Goal: Task Accomplishment & Management: Manage account settings

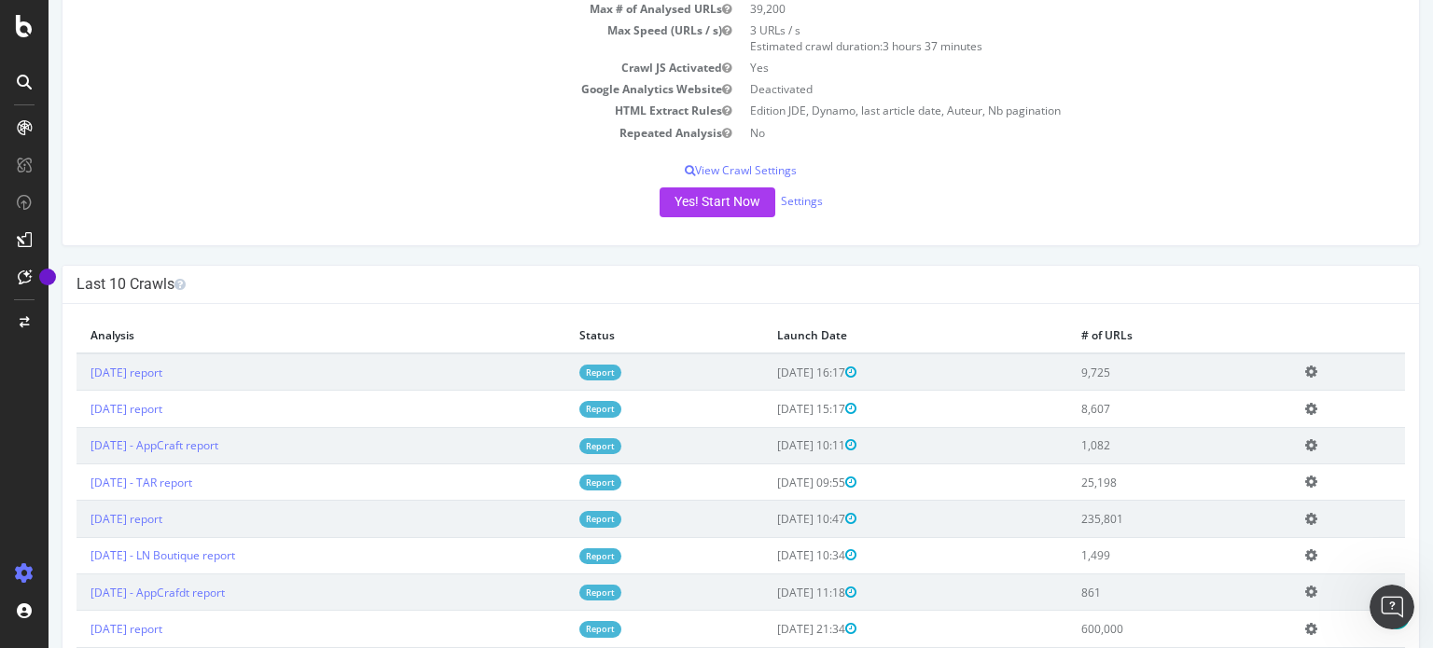
scroll to position [216, 0]
click at [621, 409] on link "Report" at bounding box center [600, 408] width 42 height 16
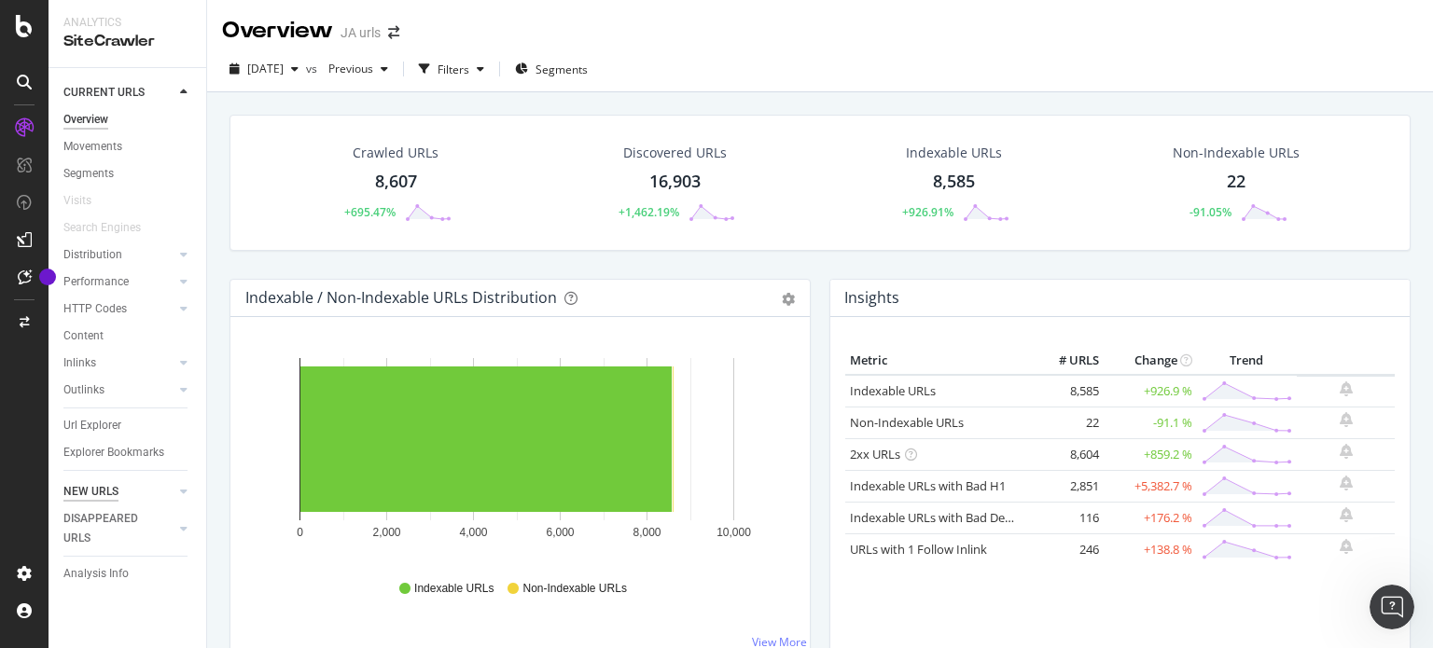
click at [93, 495] on div "NEW URLS" at bounding box center [90, 492] width 55 height 20
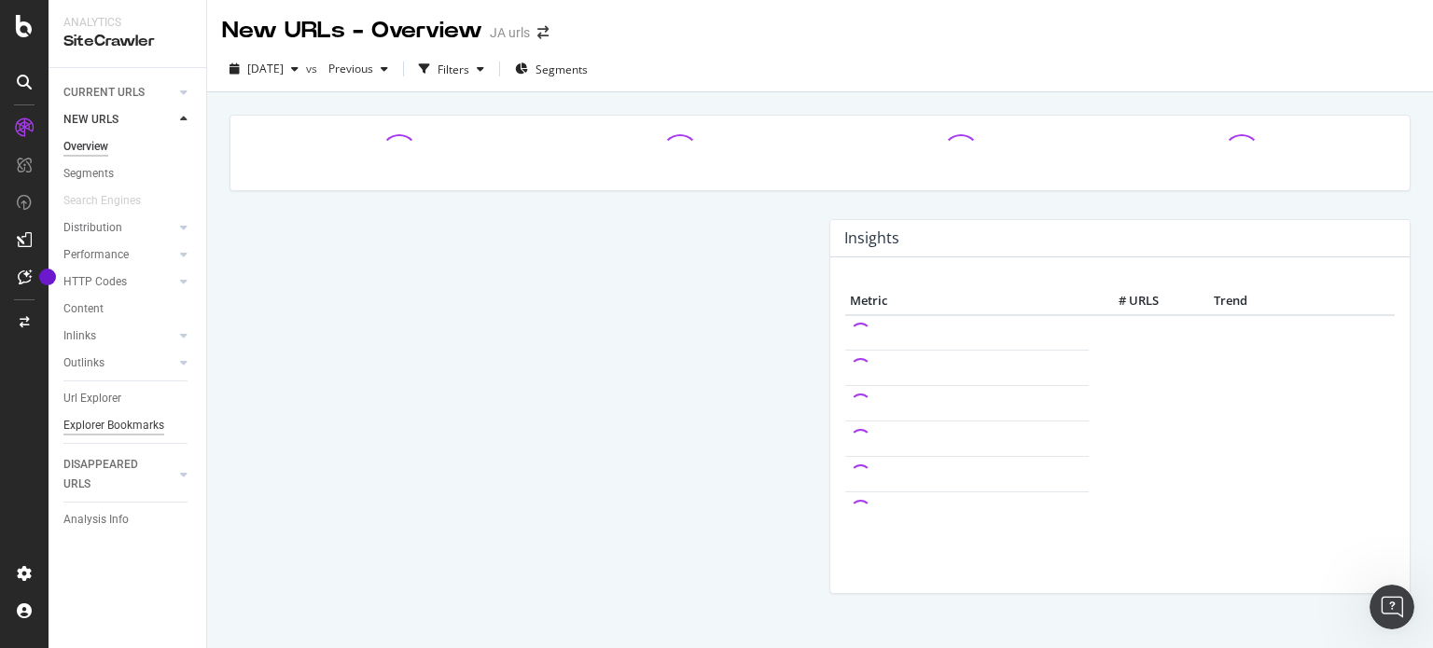
click at [93, 423] on div "Explorer Bookmarks" at bounding box center [113, 426] width 101 height 20
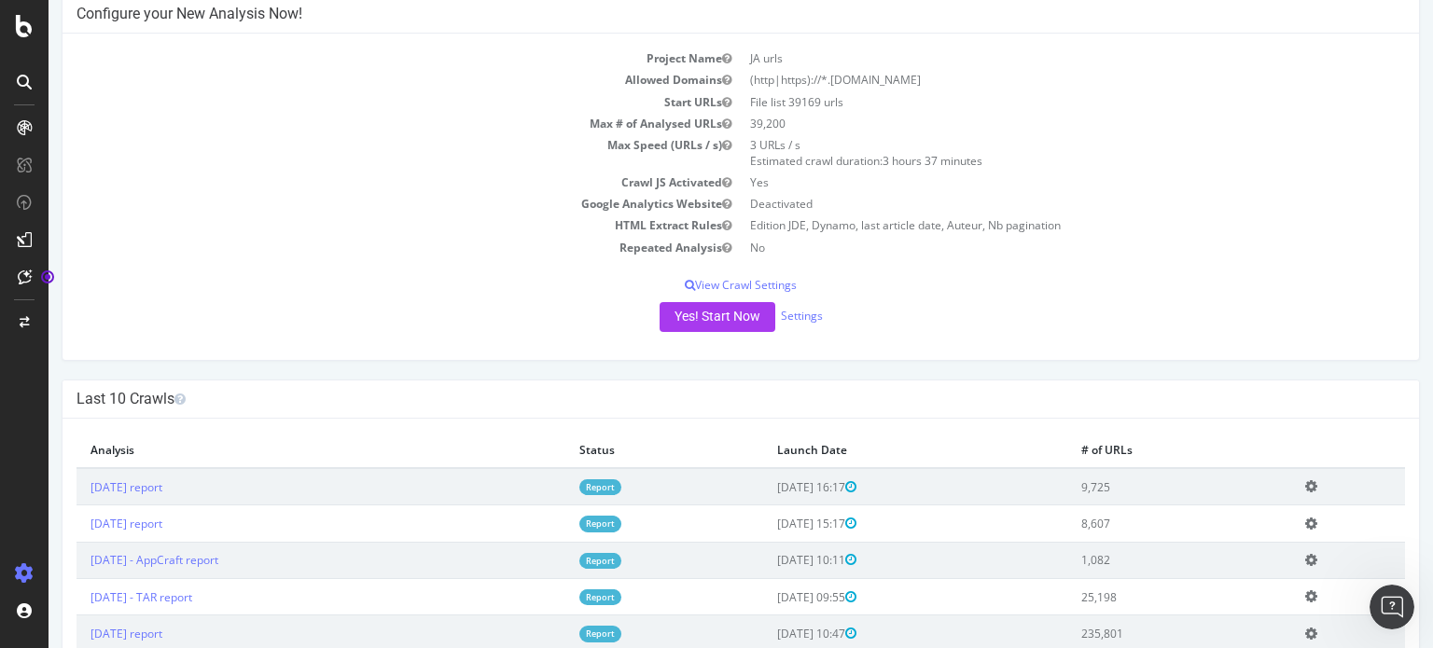
scroll to position [103, 0]
click at [621, 483] on link "Report" at bounding box center [600, 486] width 42 height 16
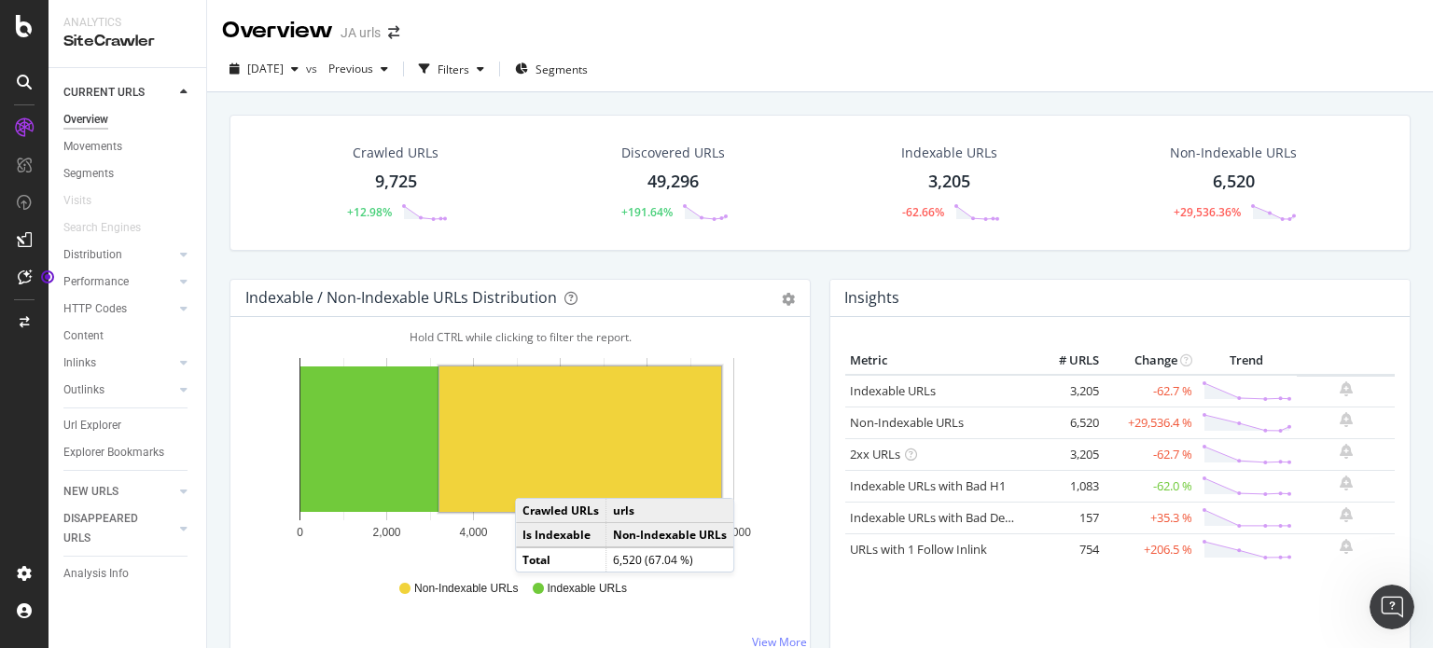
click at [527, 492] on rect "A chart." at bounding box center [580, 440] width 282 height 146
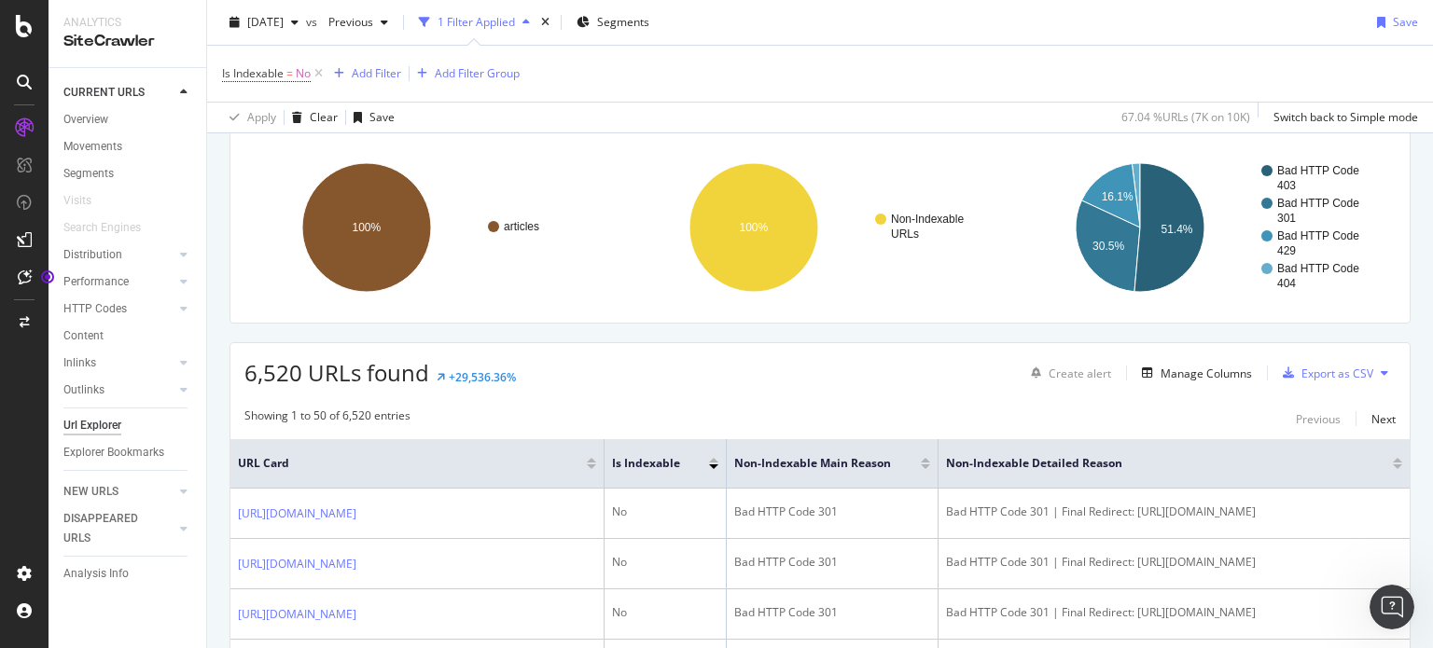
scroll to position [125, 0]
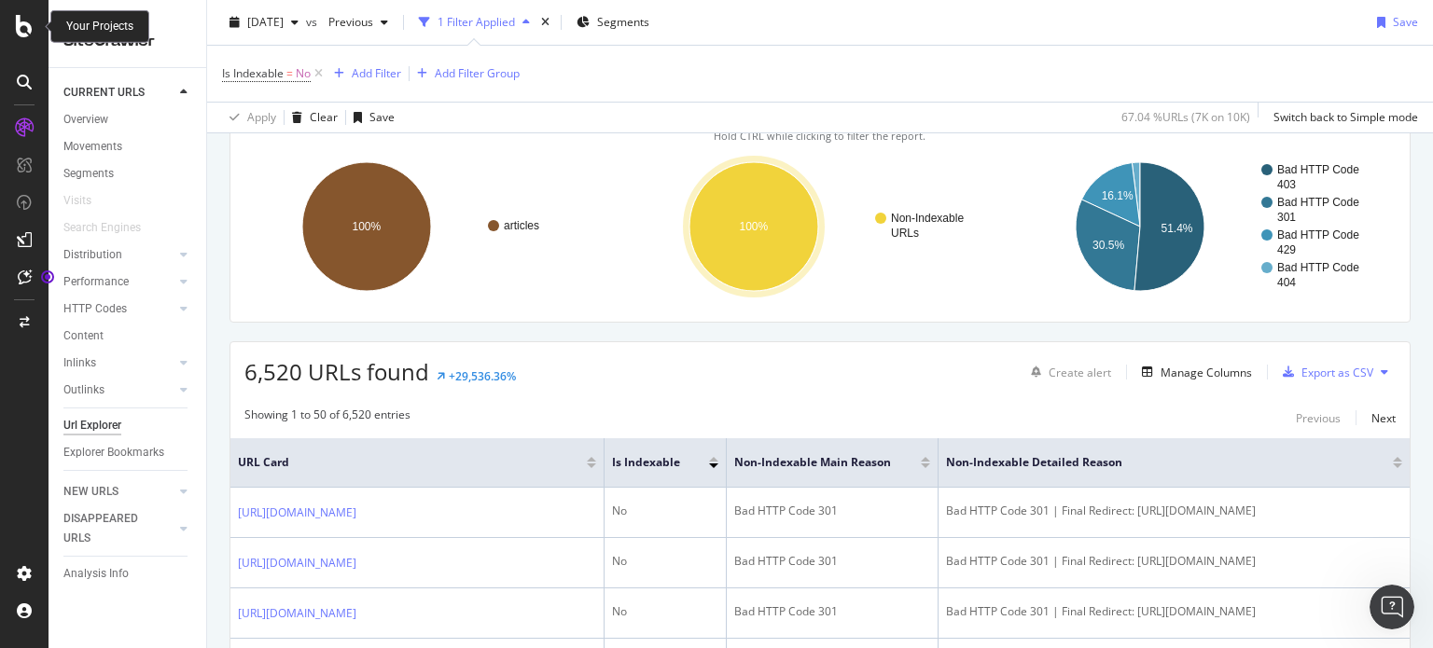
click at [23, 33] on icon at bounding box center [24, 26] width 17 height 22
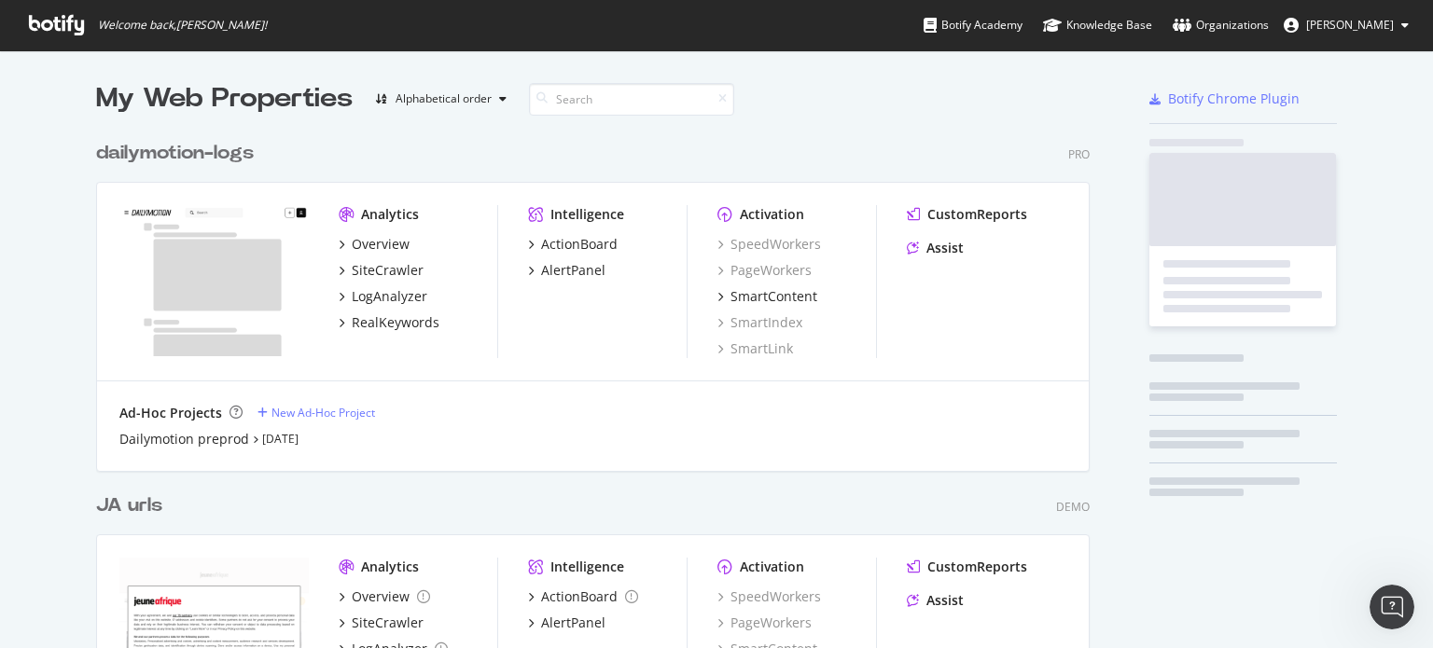
scroll to position [634, 1404]
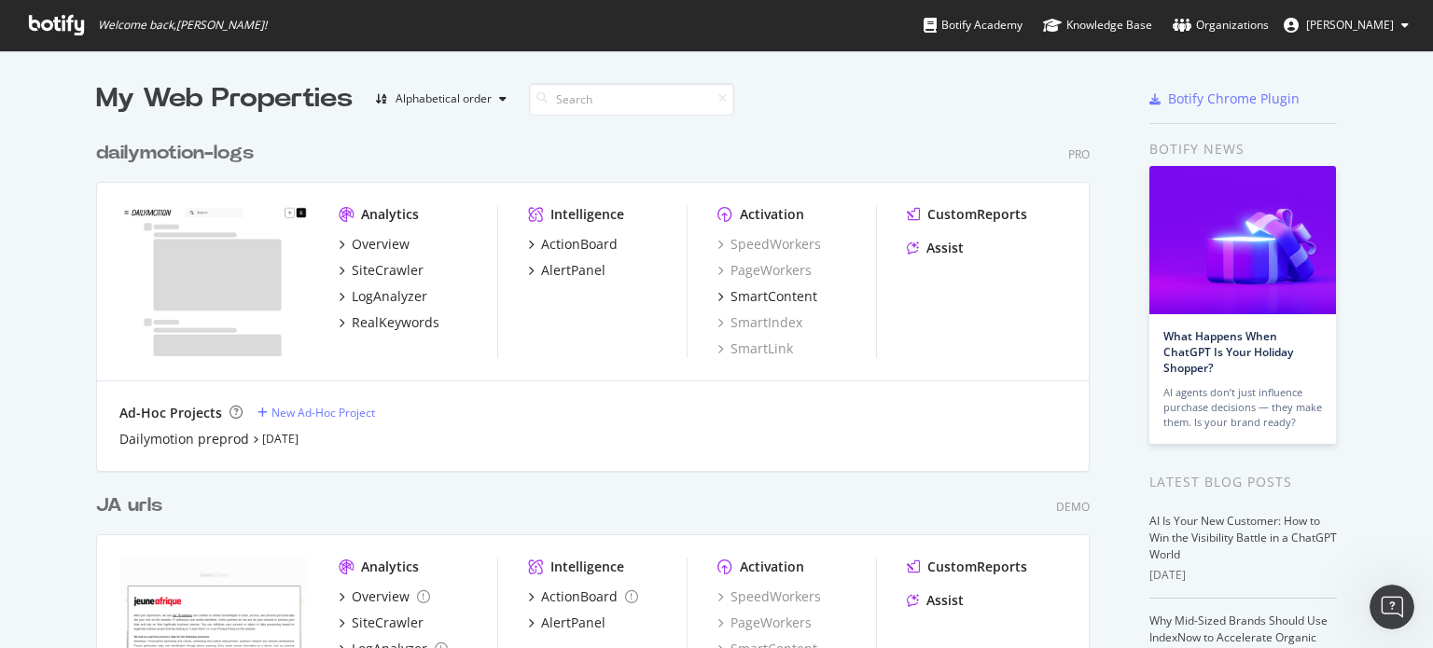
click at [136, 507] on div "JA urls" at bounding box center [129, 506] width 66 height 27
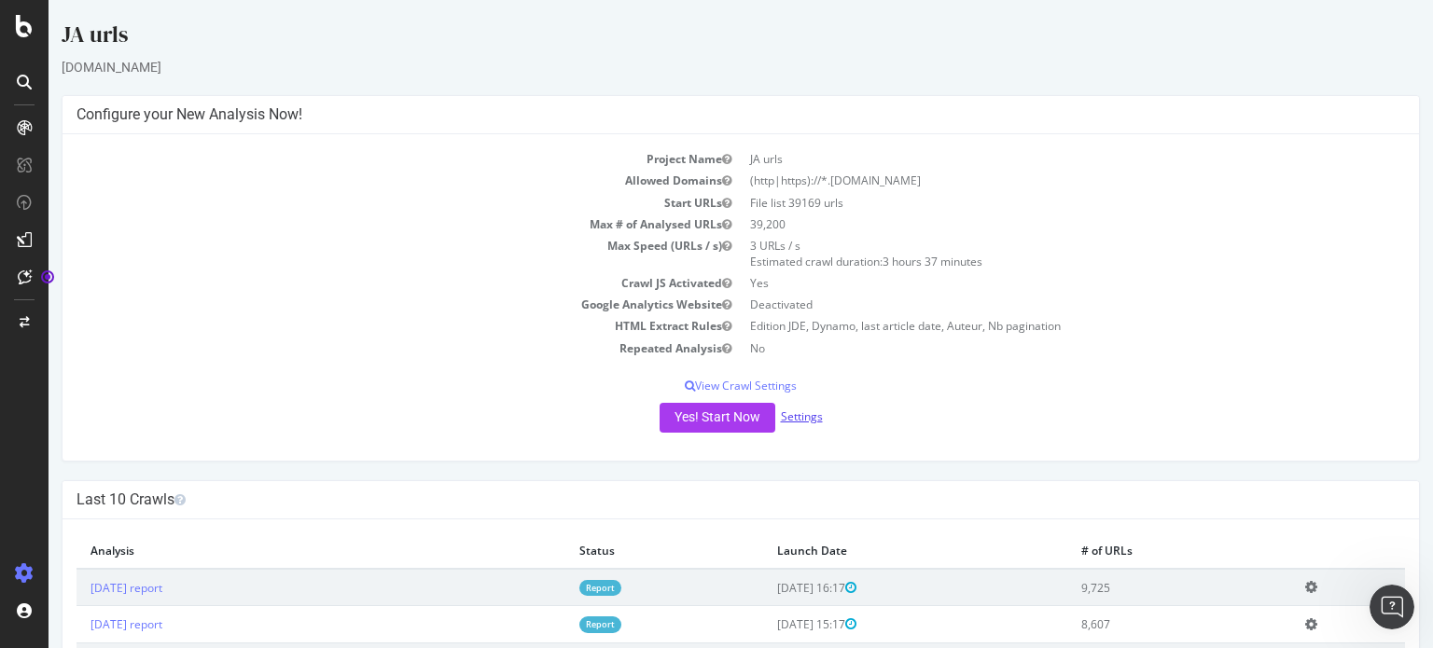
click at [797, 416] on link "Settings" at bounding box center [802, 417] width 42 height 16
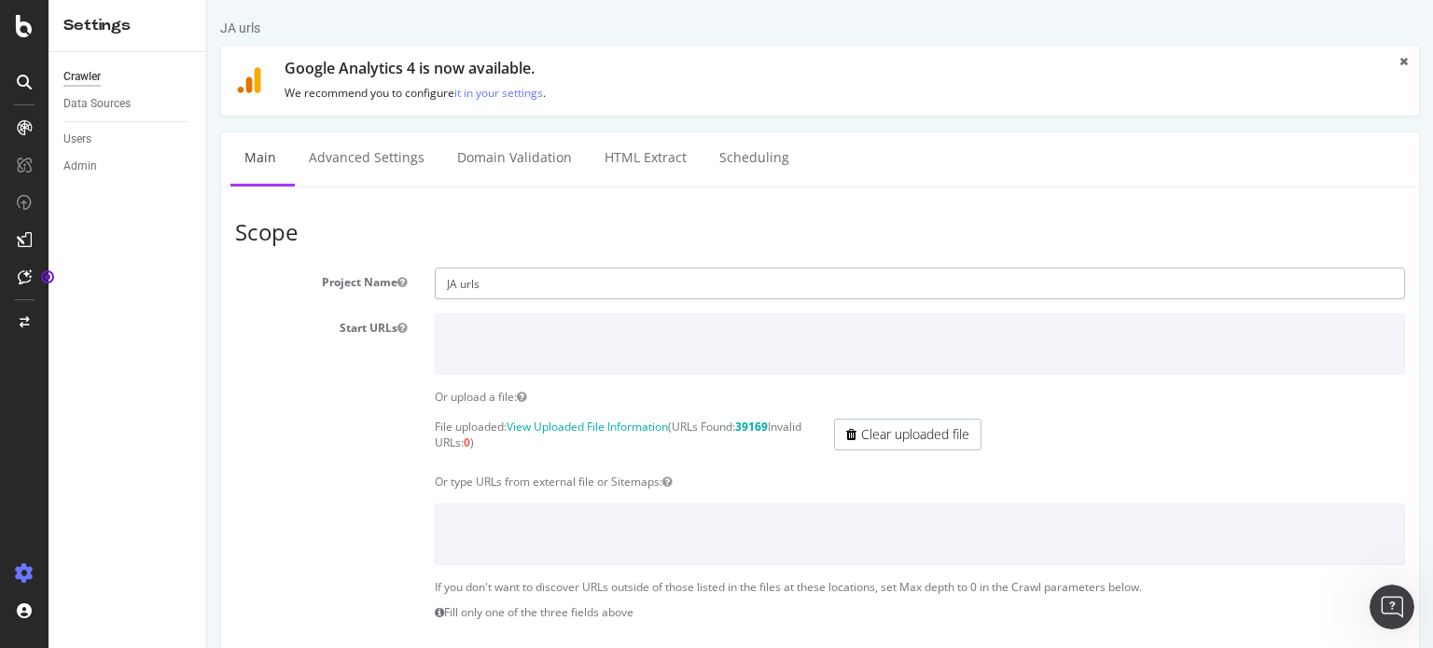
click at [533, 281] on input "JA urls" at bounding box center [920, 284] width 970 height 32
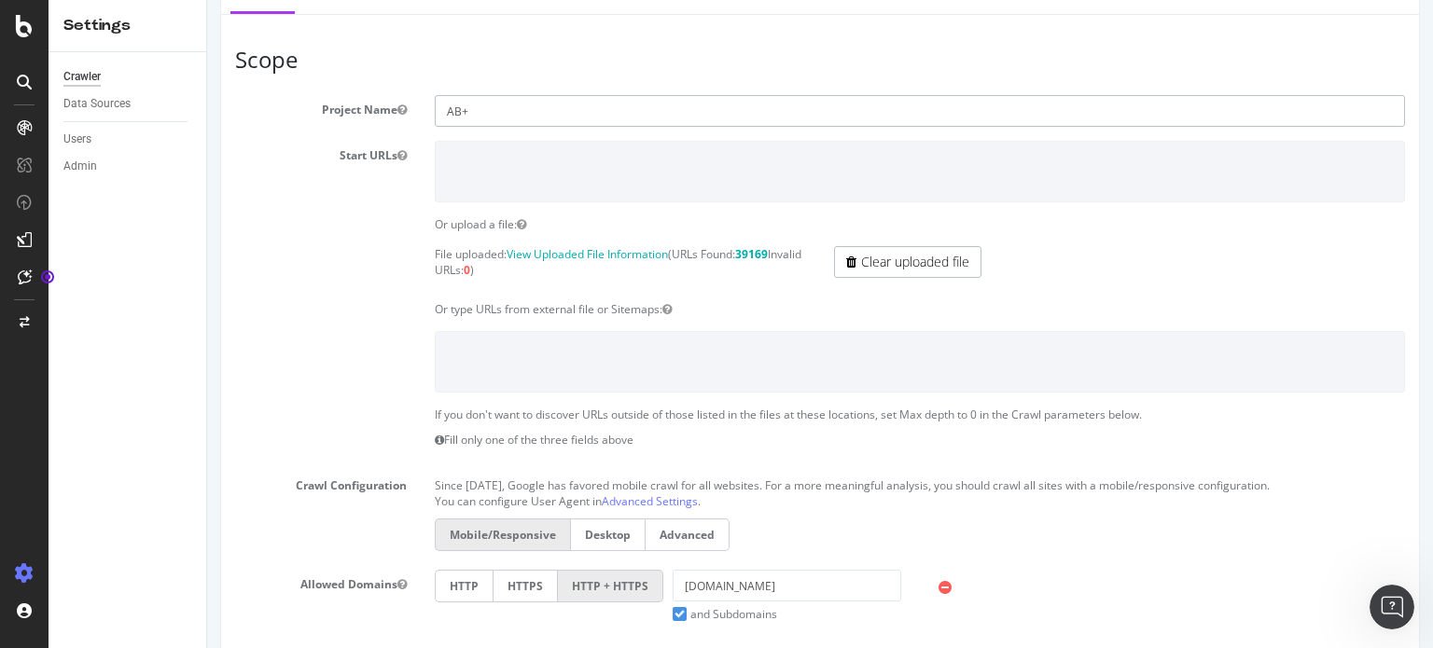
scroll to position [175, 0]
type input "AB+"
click at [898, 257] on link "Clear uploaded file" at bounding box center [907, 259] width 147 height 32
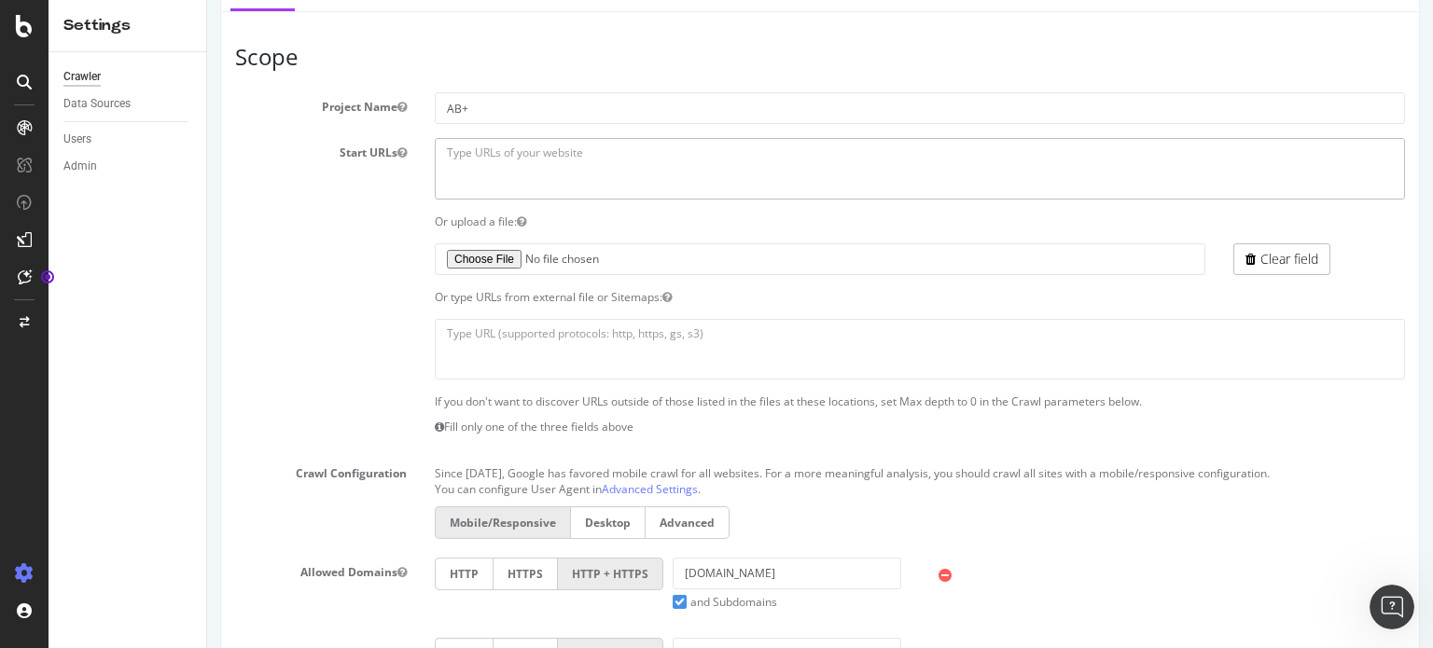
click at [571, 157] on textarea at bounding box center [920, 168] width 970 height 61
paste textarea "abp-botify"
type textarea "abp-botify"
paste textarea "[URL][DOMAIN_NAME]"
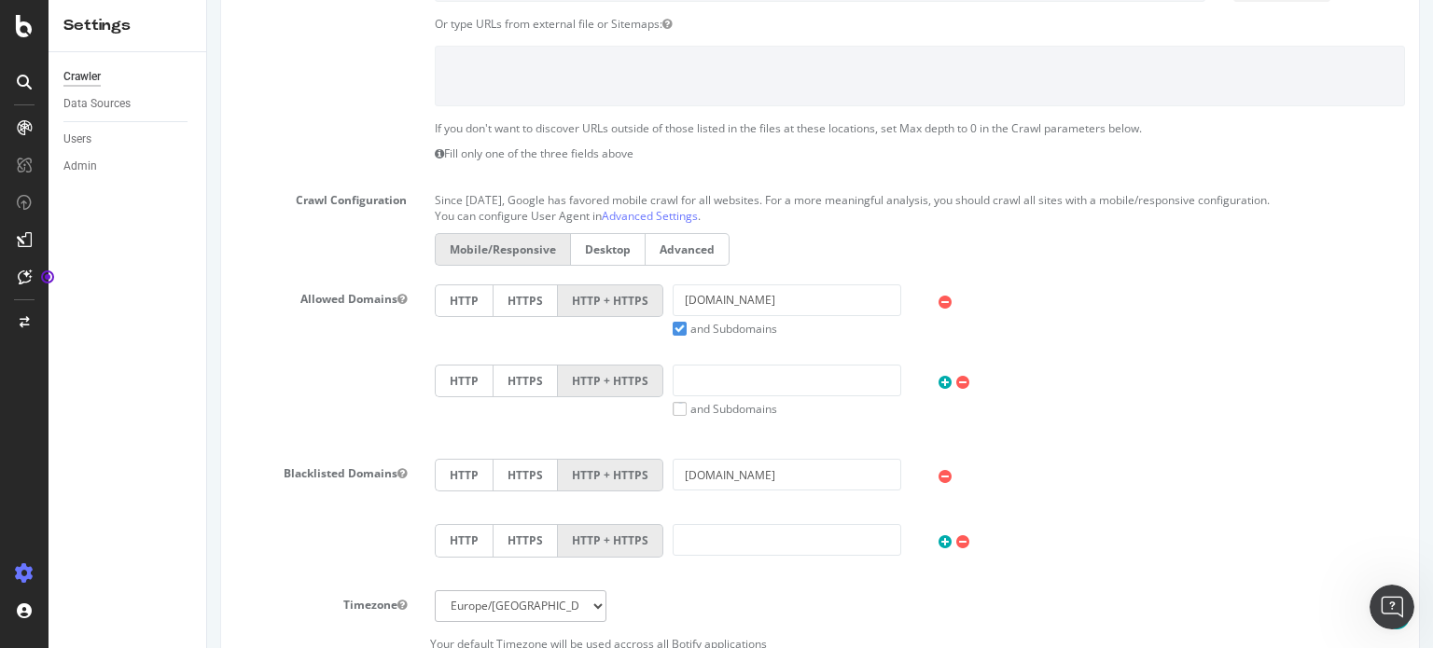
scroll to position [450, 0]
type textarea "[URL][DOMAIN_NAME]"
click at [737, 299] on input "www.jeuneafrique.com" at bounding box center [787, 300] width 229 height 32
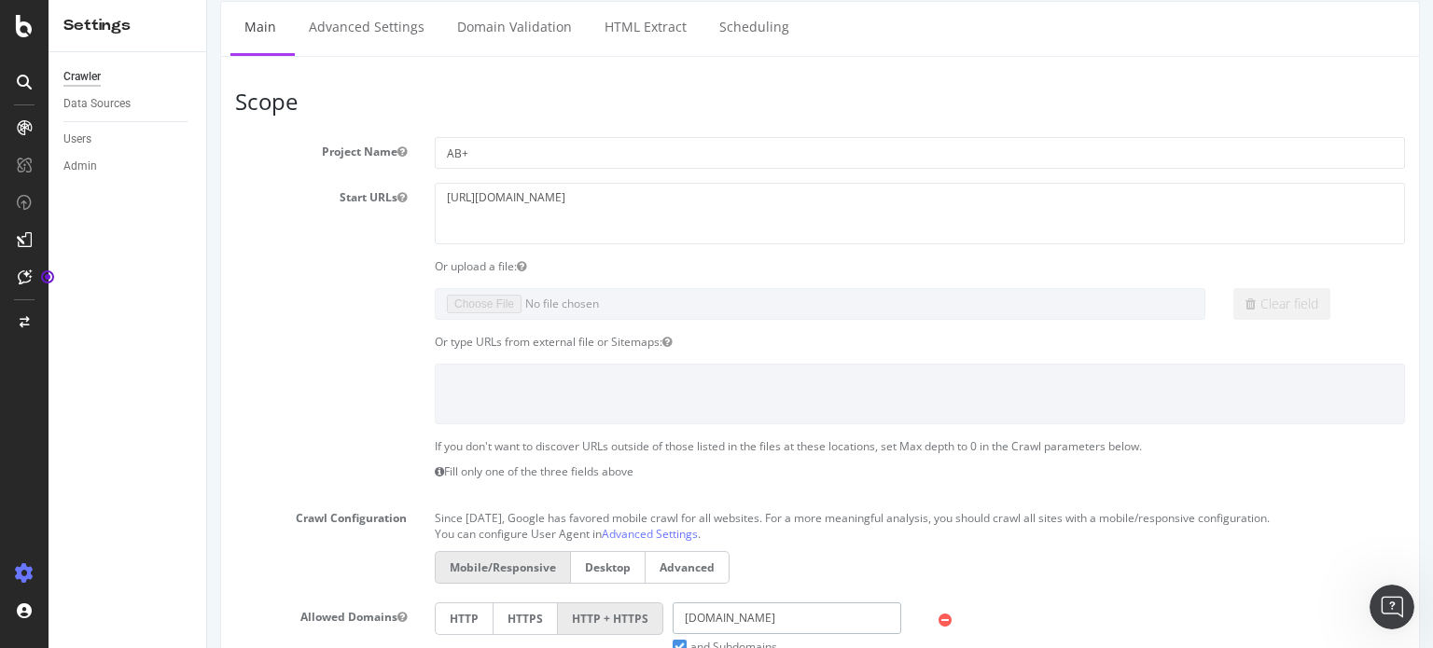
scroll to position [123, 0]
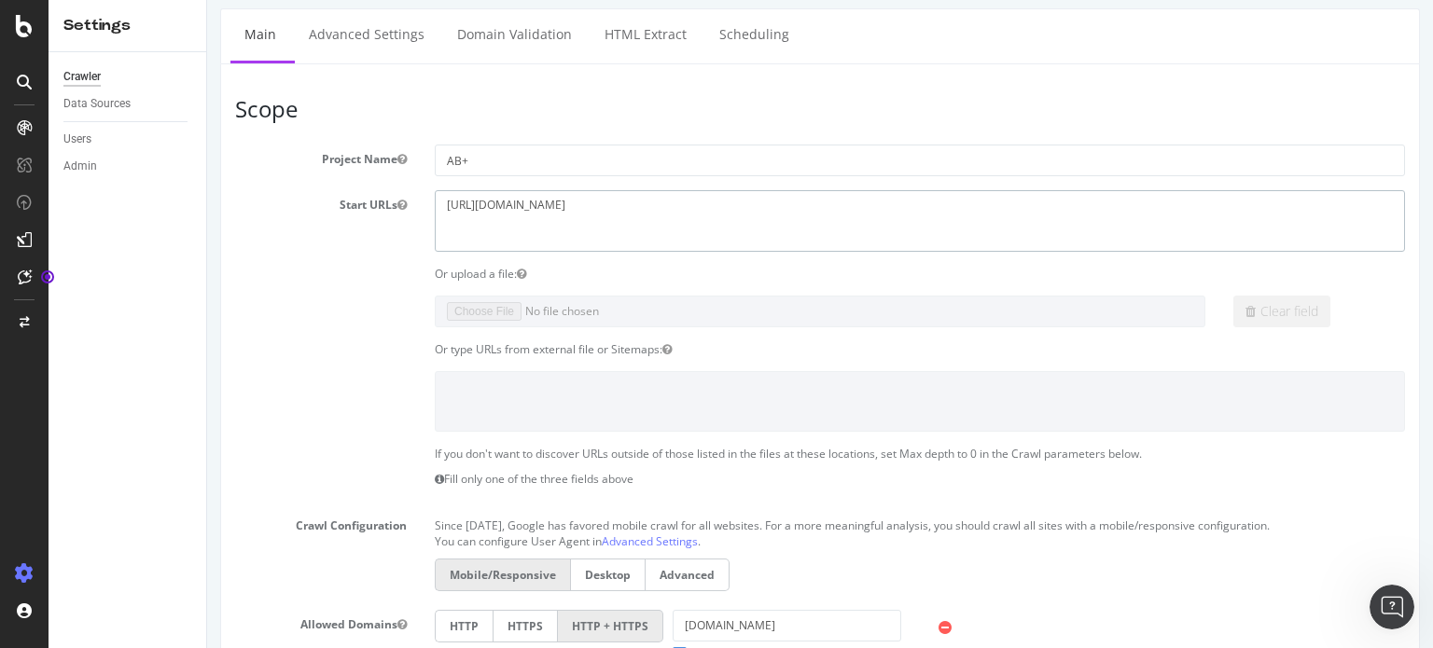
click at [558, 202] on textarea "[URL][DOMAIN_NAME]" at bounding box center [920, 220] width 970 height 61
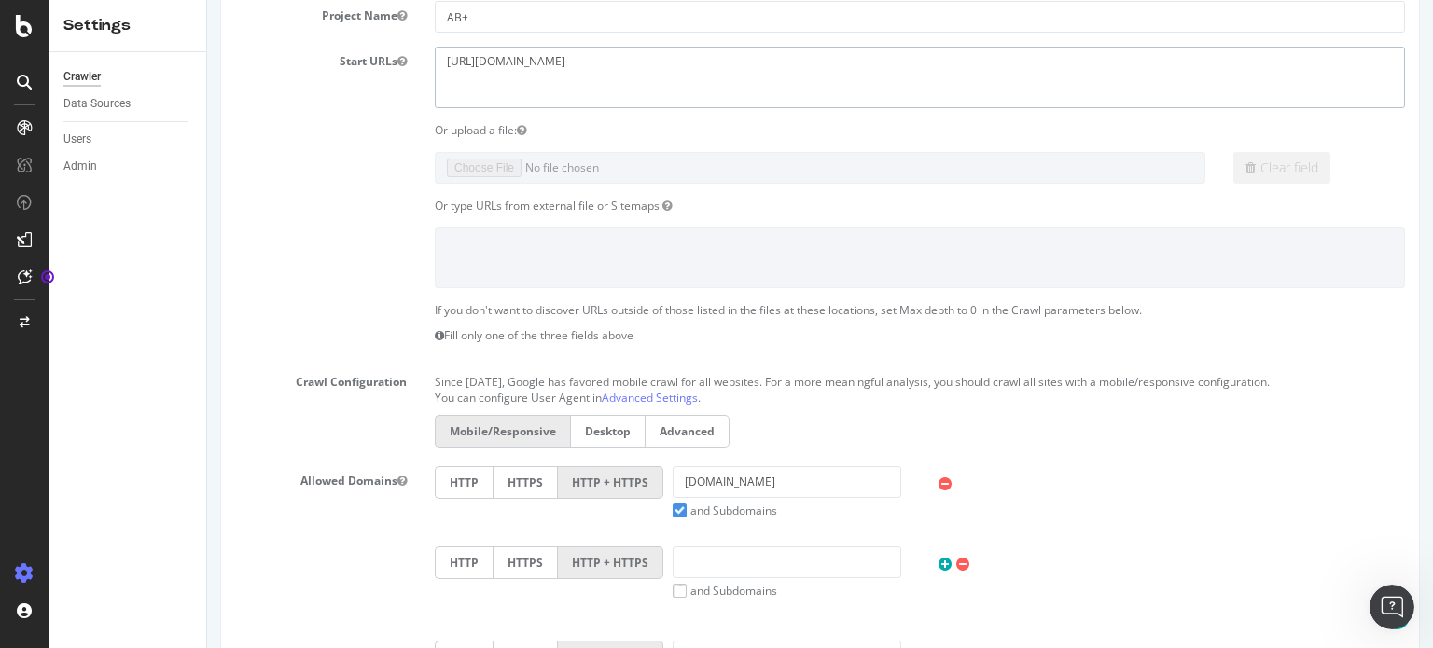
scroll to position [271, 0]
click at [749, 476] on input "www.jeuneafrique.com" at bounding box center [787, 479] width 229 height 32
paste input "africabusinessplus"
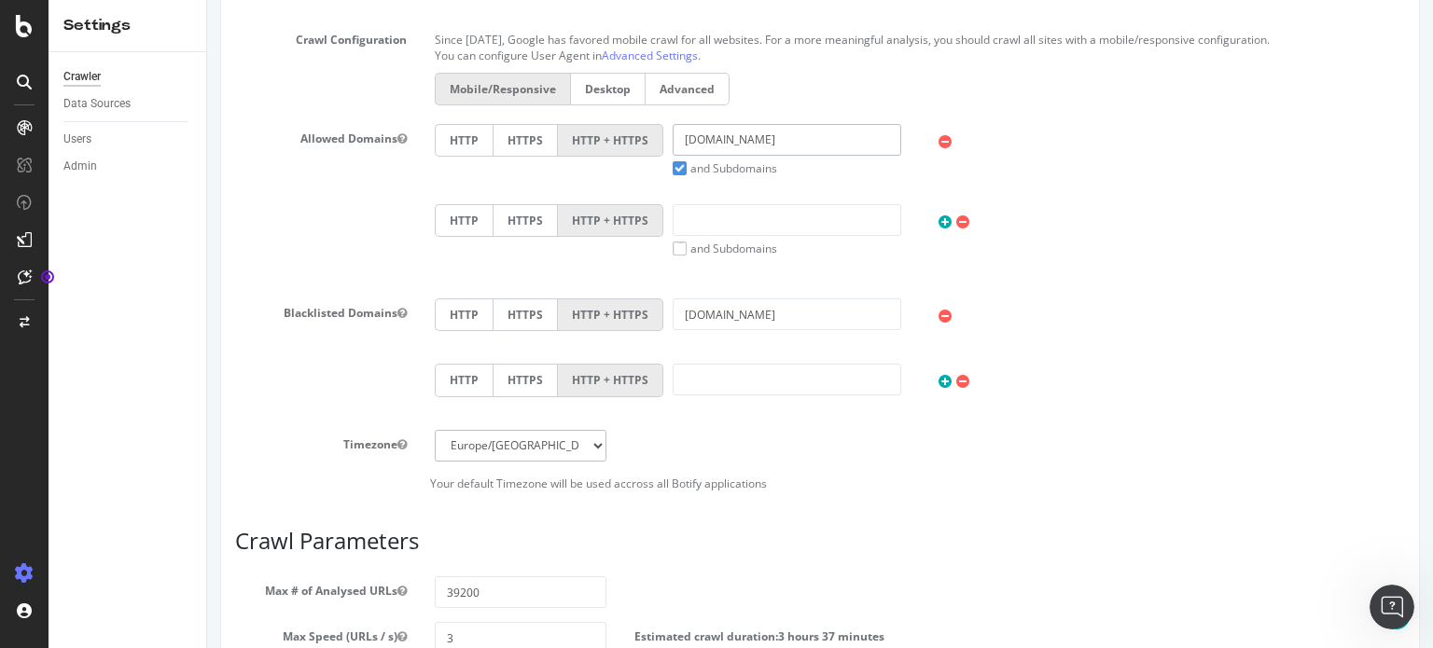
scroll to position [610, 0]
type input "[DOMAIN_NAME]"
click at [741, 316] on input "rum.theafricareport.com" at bounding box center [787, 314] width 229 height 32
paste input "africabusinessplus"
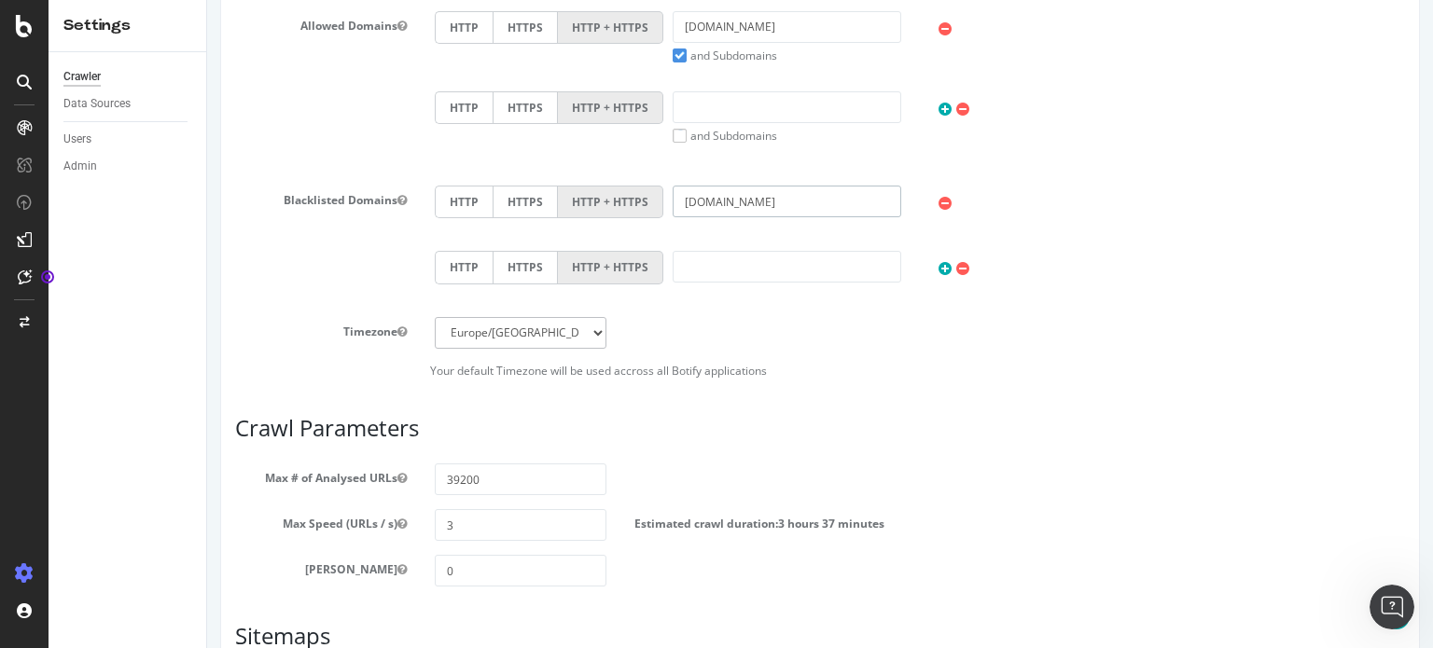
scroll to position [753, 0]
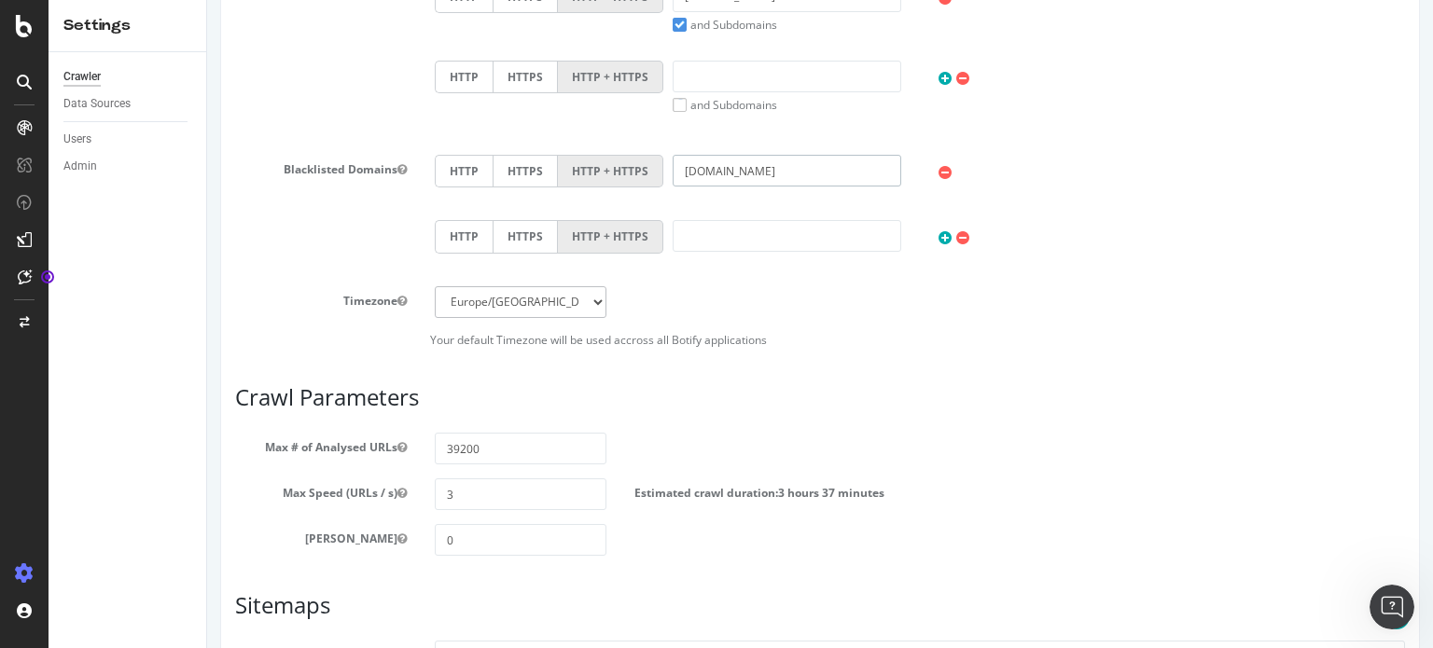
type input "[DOMAIN_NAME]"
click at [517, 452] on input "39200" at bounding box center [521, 449] width 172 height 32
type input "100000"
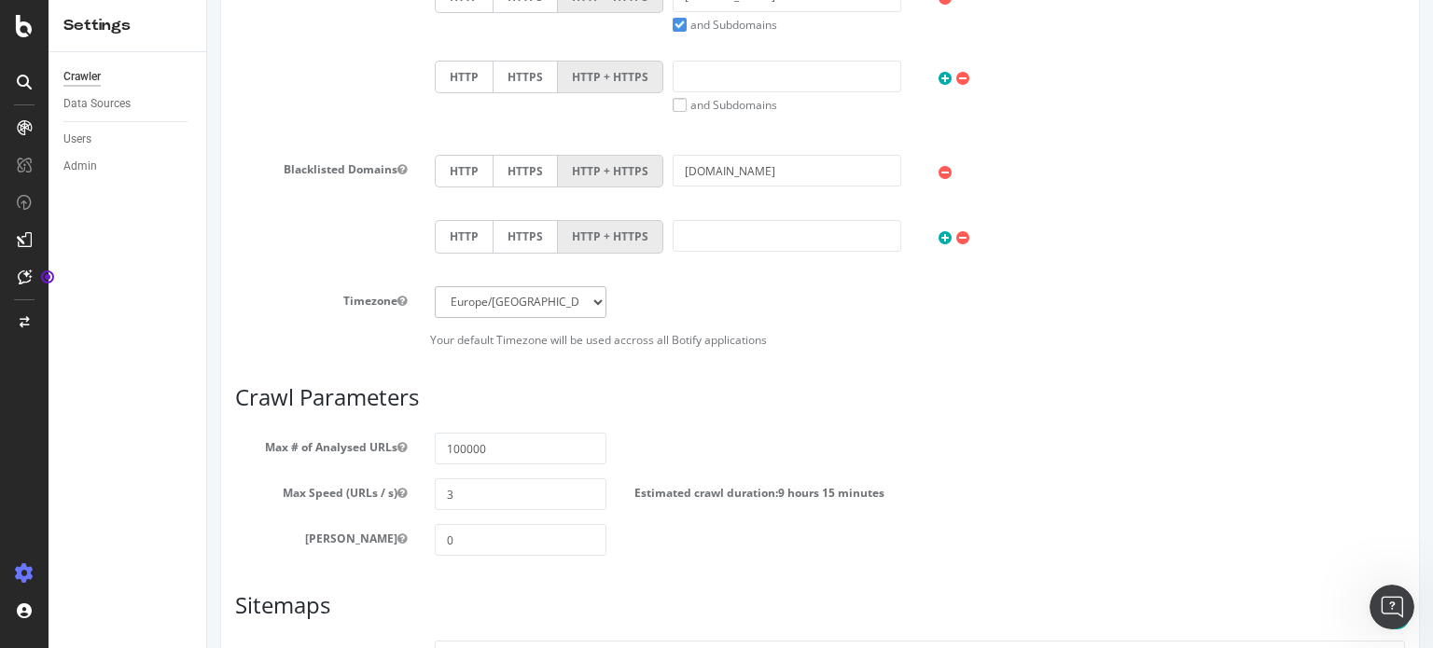
click at [733, 447] on div "Max # of Analysed URLs 100000" at bounding box center [820, 449] width 1198 height 32
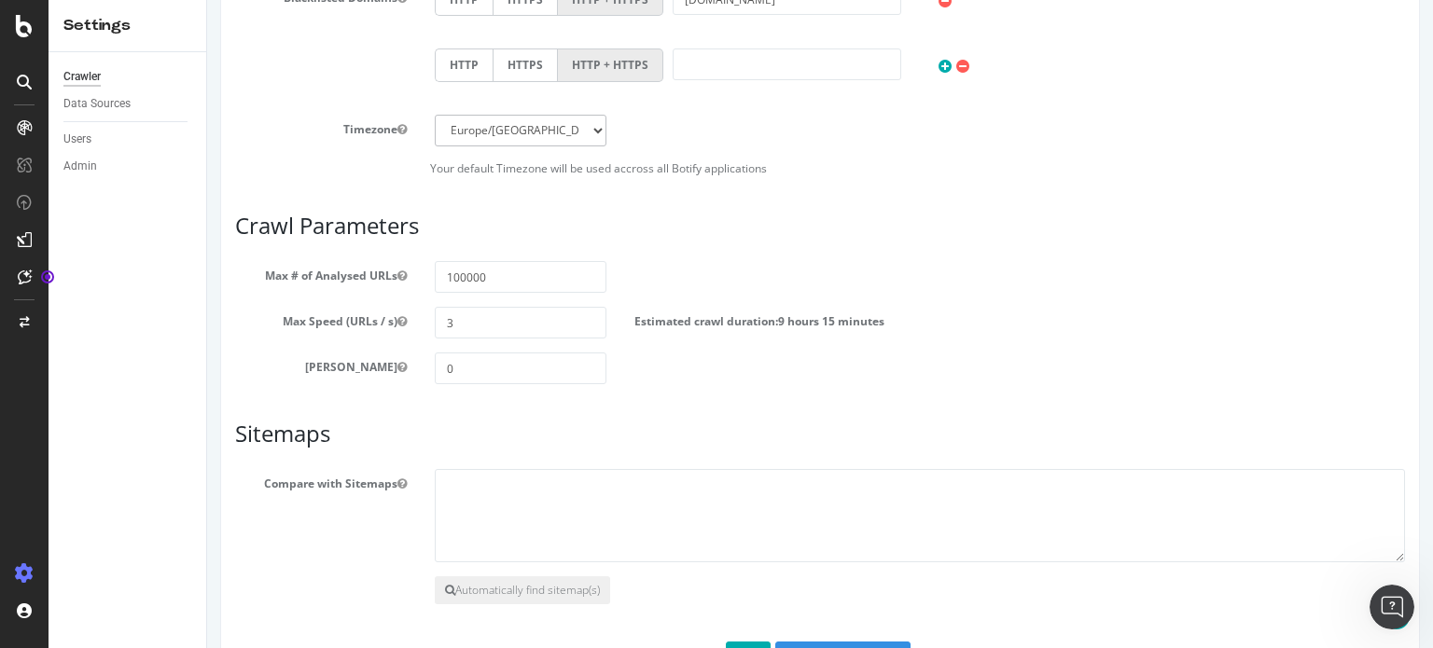
scroll to position [989, 0]
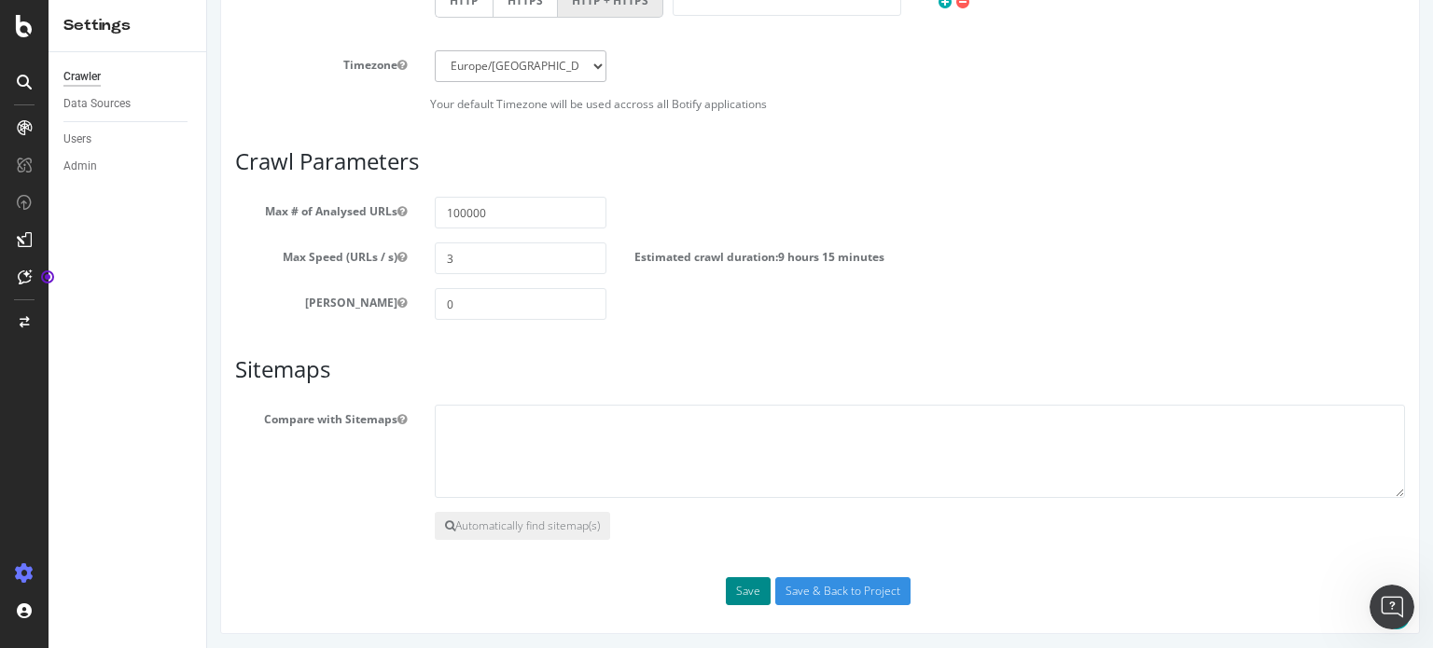
click at [742, 584] on button "Save" at bounding box center [748, 591] width 45 height 28
click at [748, 589] on div "Save Save & Back to Project" at bounding box center [820, 591] width 1198 height 28
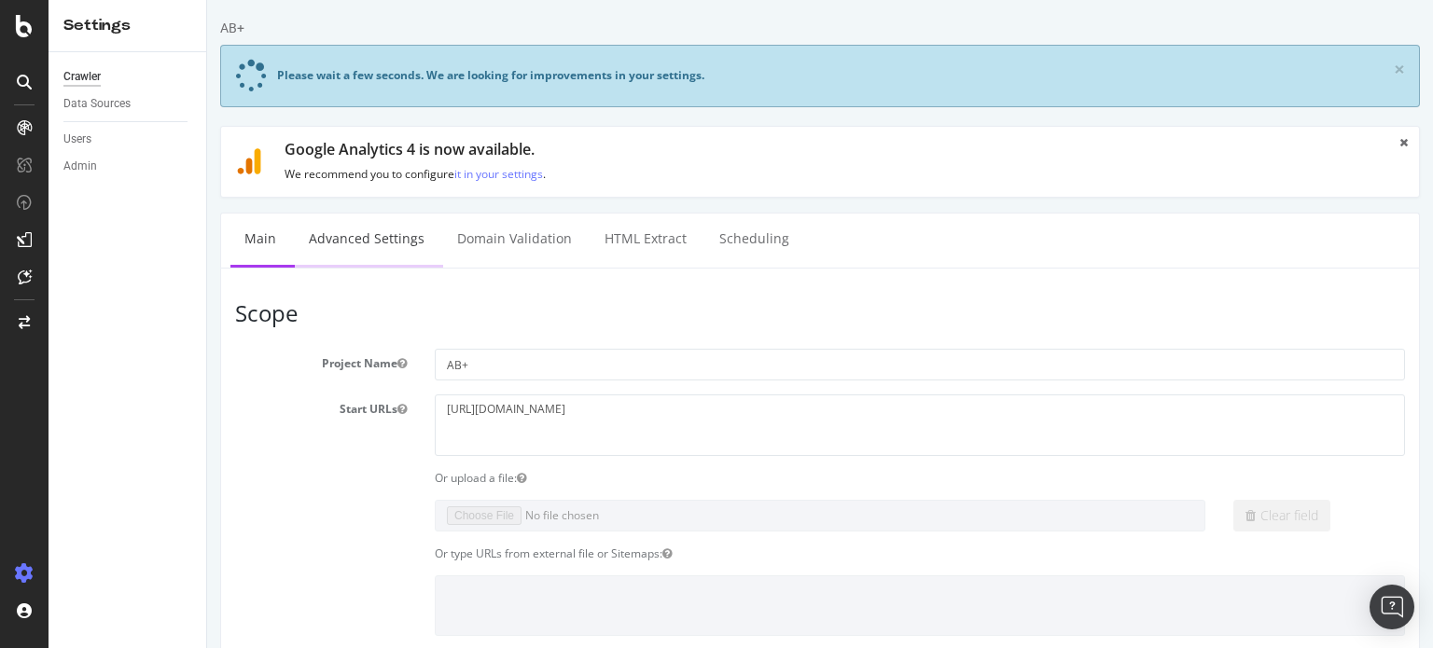
click at [354, 237] on link "Advanced Settings" at bounding box center [367, 239] width 144 height 51
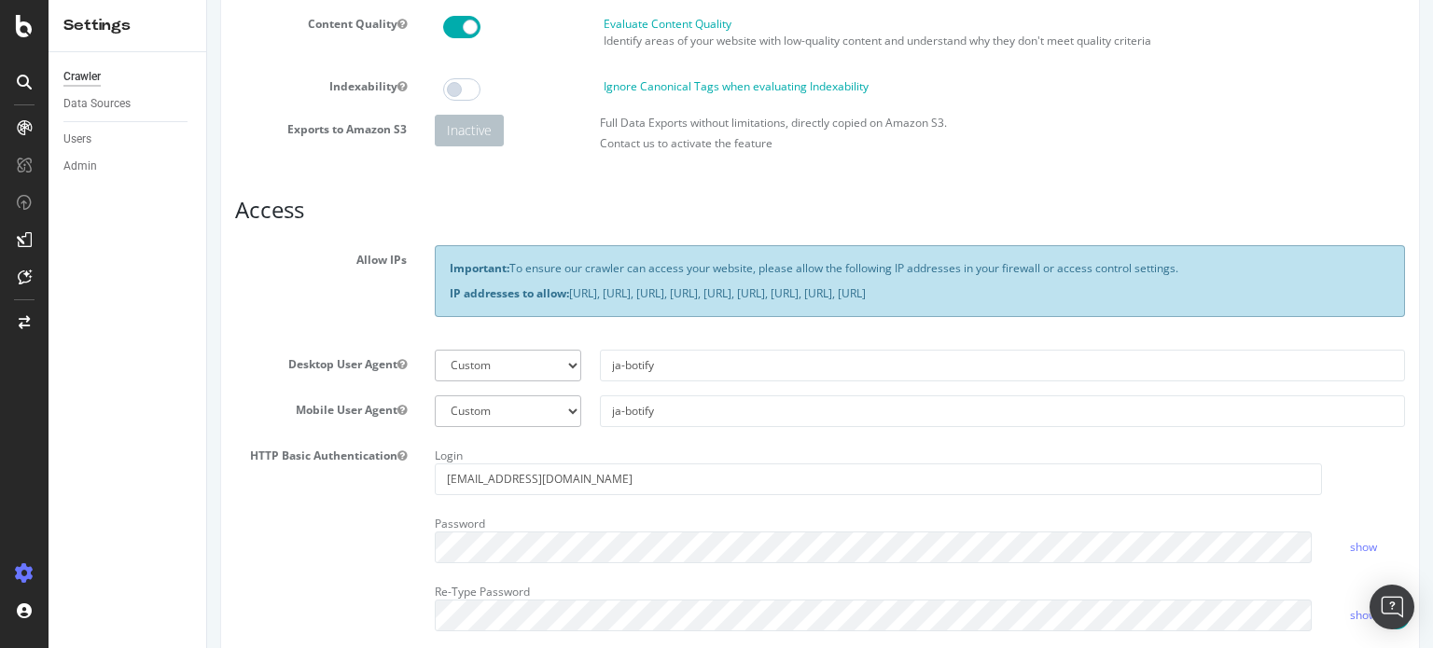
scroll to position [254, 0]
click at [610, 371] on input "ja-botify" at bounding box center [1002, 365] width 805 height 32
type input "abp-botify"
paste input "abp"
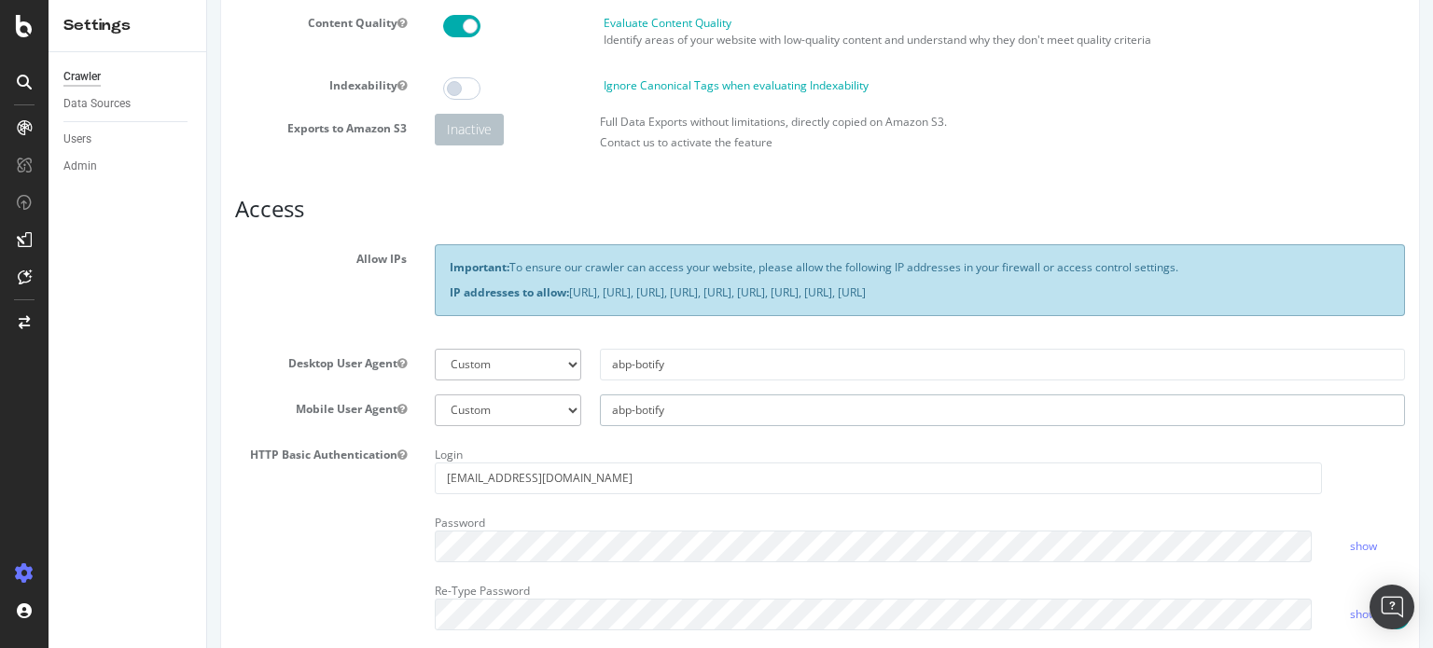
type input "abp-botify"
click at [282, 563] on div "HTTP Basic Authentication Login [EMAIL_ADDRESS][DOMAIN_NAME] Password show Re-T…" at bounding box center [820, 542] width 1198 height 204
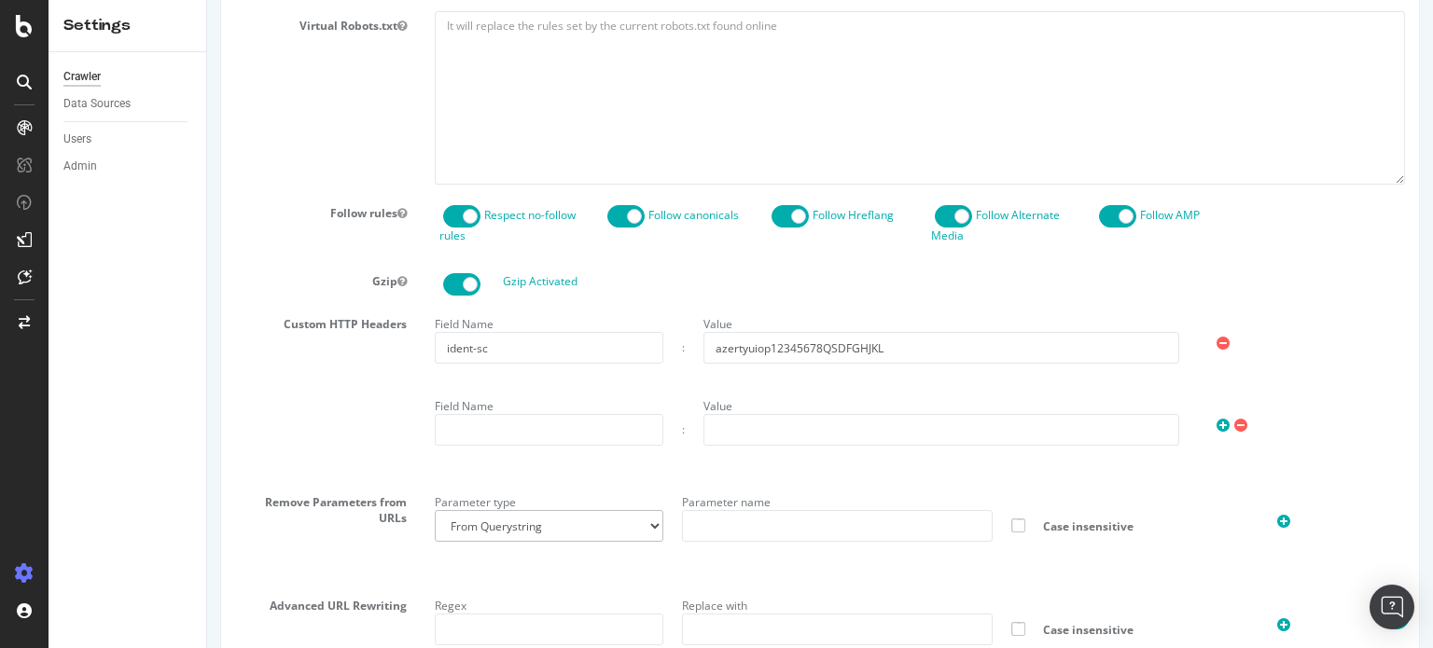
scroll to position [973, 0]
click at [752, 341] on input "azertyuiop12345678QSDFGHJKL" at bounding box center [941, 347] width 476 height 32
paste input "45678DFGHJK4DFGH"
type input "45678DFGHJK4DFGH"
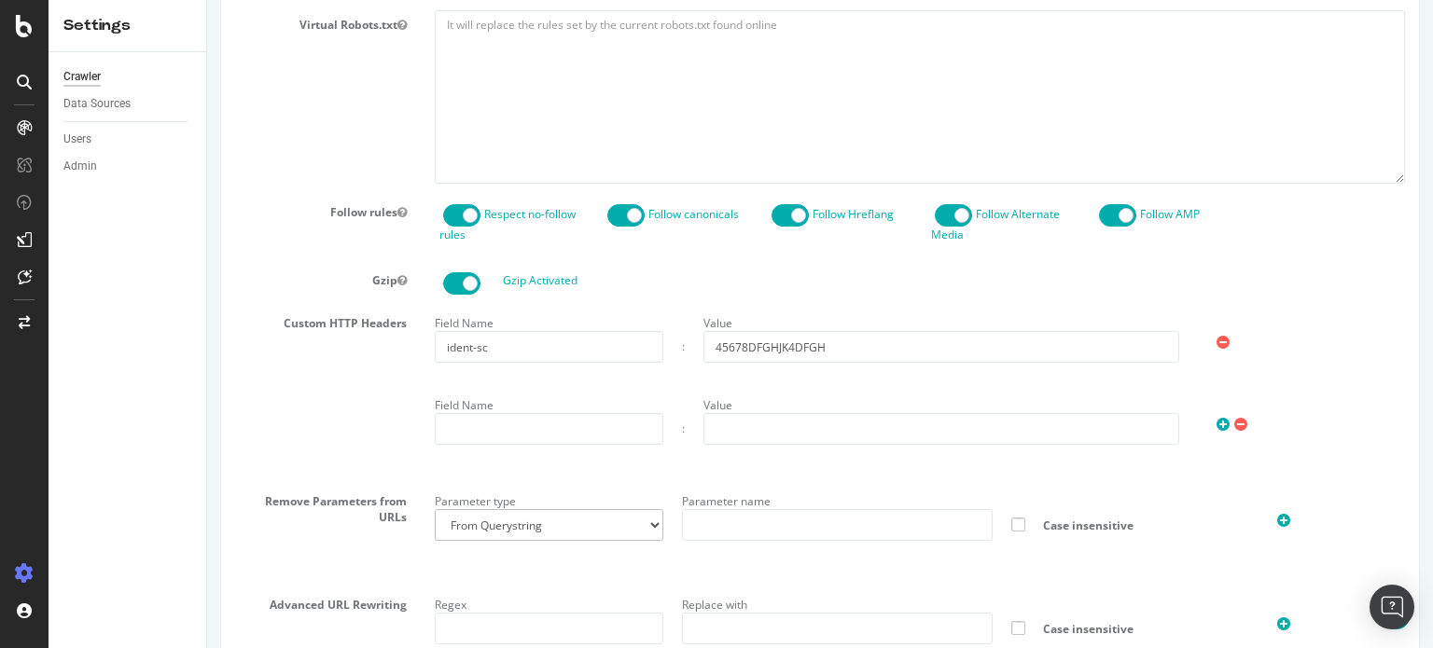
click at [781, 391] on div "Value" at bounding box center [941, 418] width 494 height 54
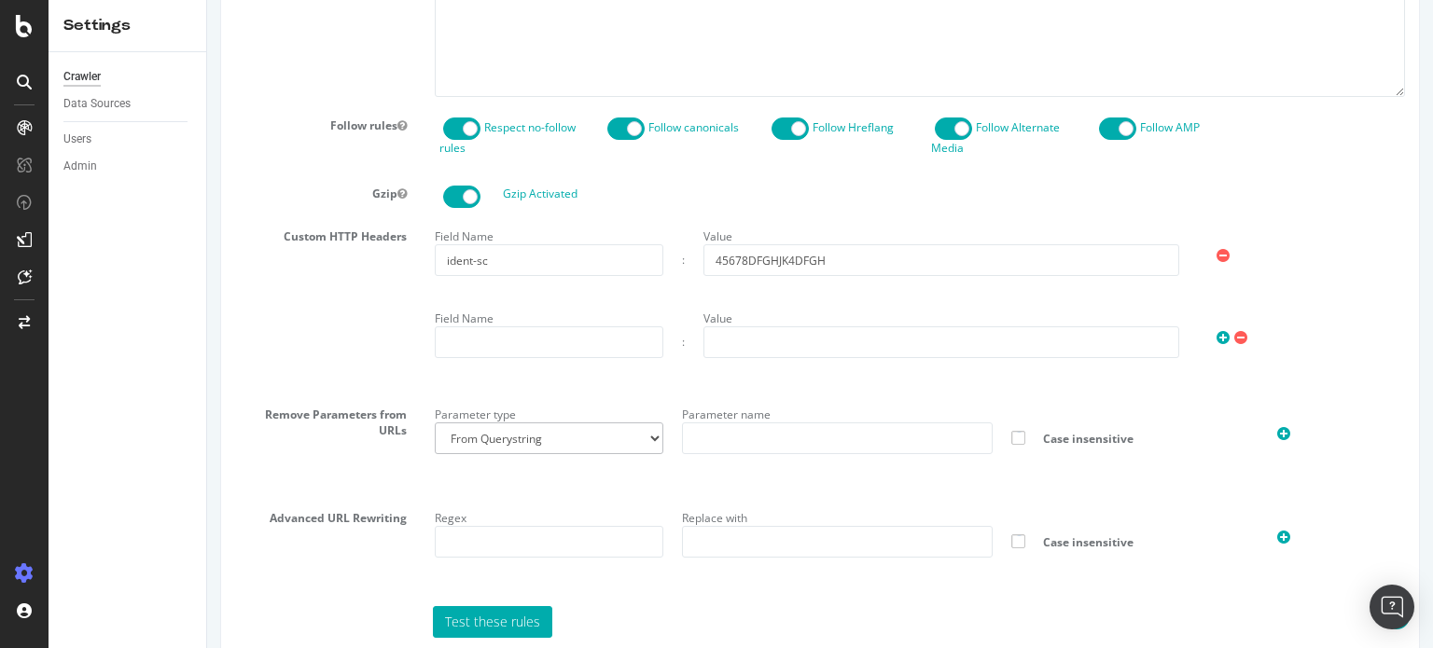
scroll to position [1159, 0]
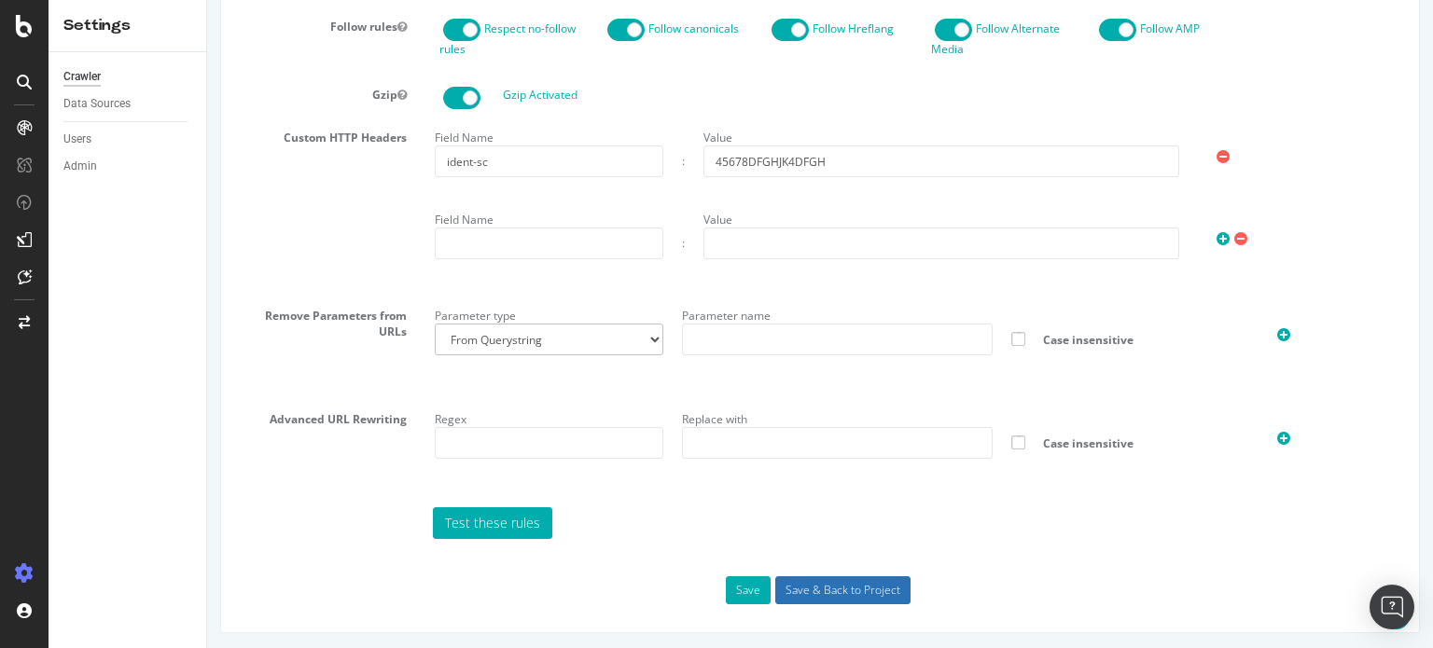
click at [824, 577] on input "Save & Back to Project" at bounding box center [842, 591] width 135 height 28
